Goal: Task Accomplishment & Management: Use online tool/utility

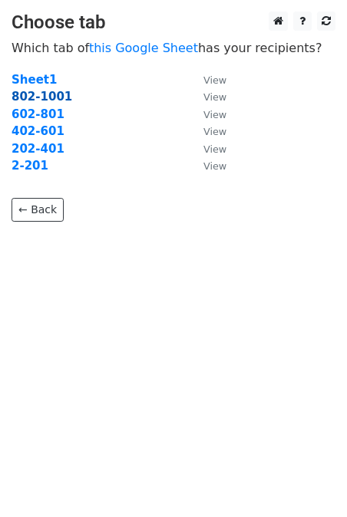
click at [31, 97] on strong "802-1001" at bounding box center [42, 97] width 61 height 14
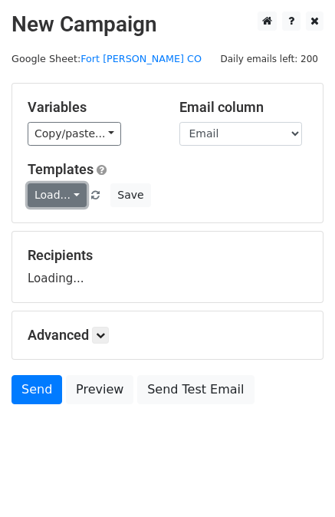
click at [51, 194] on link "Load..." at bounding box center [57, 195] width 59 height 24
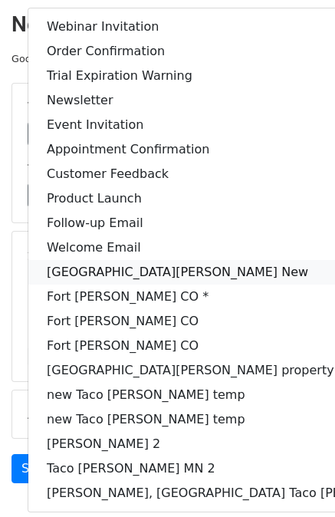
click at [136, 271] on link "Fort Collins New" at bounding box center [245, 272] width 435 height 25
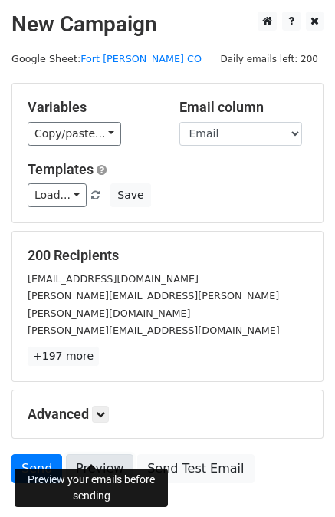
click at [102, 454] on link "Preview" at bounding box center [99, 468] width 67 height 29
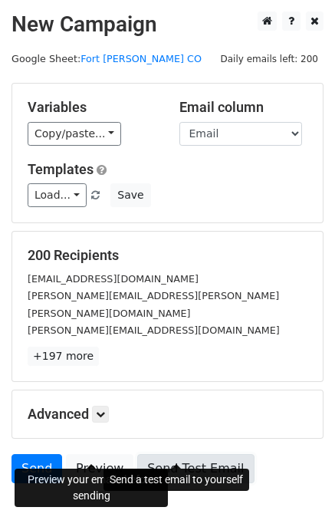
click at [162, 454] on link "Send Test Email" at bounding box center [195, 468] width 117 height 29
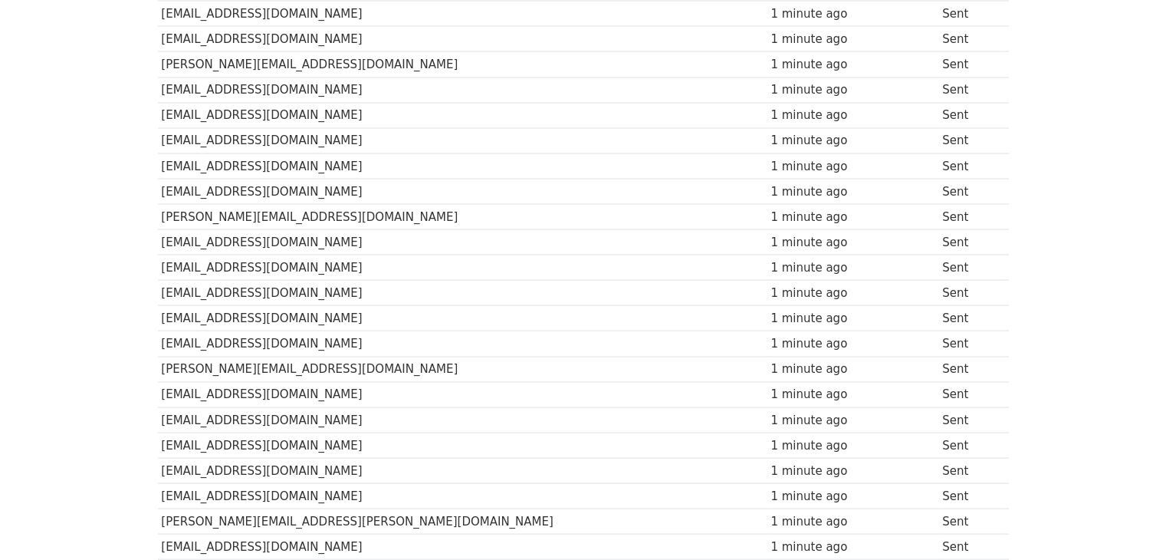
scroll to position [2729, 0]
